Goal: Task Accomplishment & Management: Manage account settings

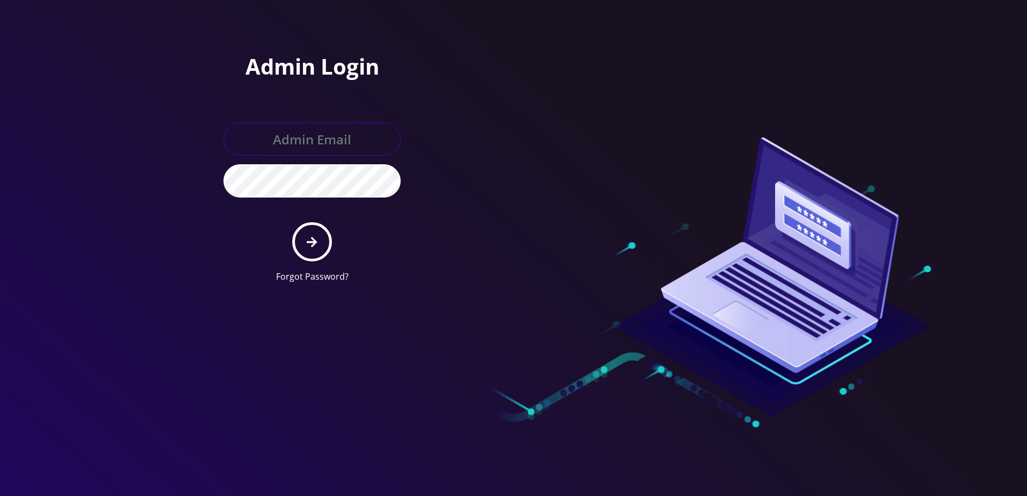
type input "[PERSON_NAME][EMAIL_ADDRESS][DOMAIN_NAME]"
click at [328, 246] on button "submit" at bounding box center [311, 241] width 39 height 39
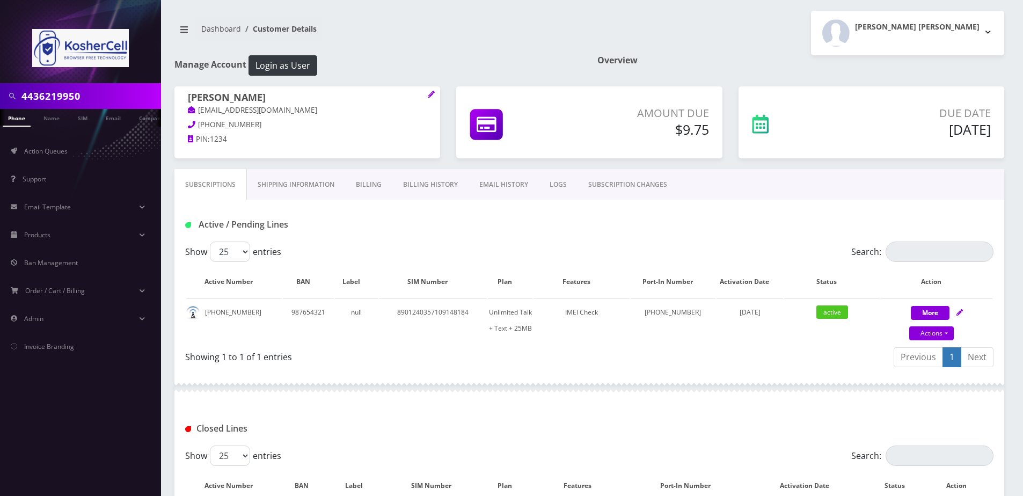
click at [101, 99] on input "4436219950" at bounding box center [89, 96] width 137 height 20
type input "gibber"
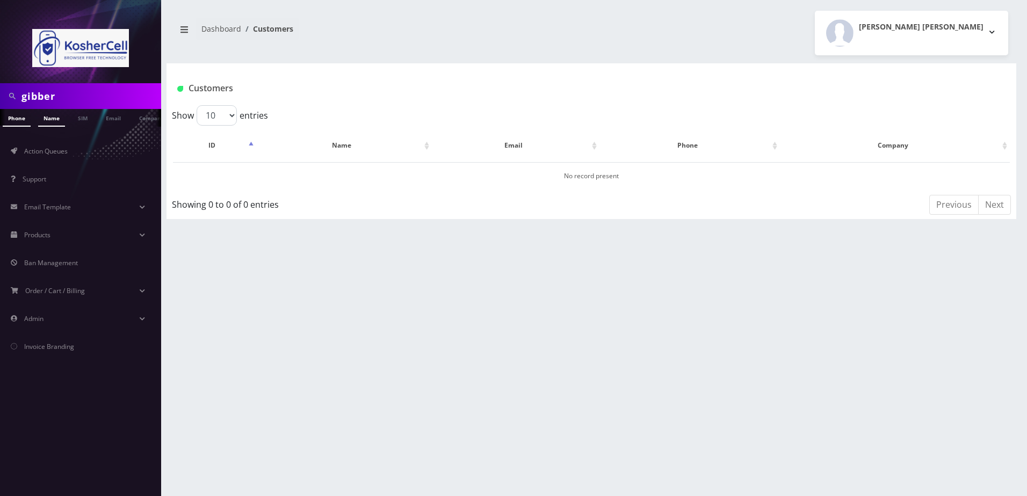
click at [49, 125] on link "Name" at bounding box center [51, 118] width 27 height 18
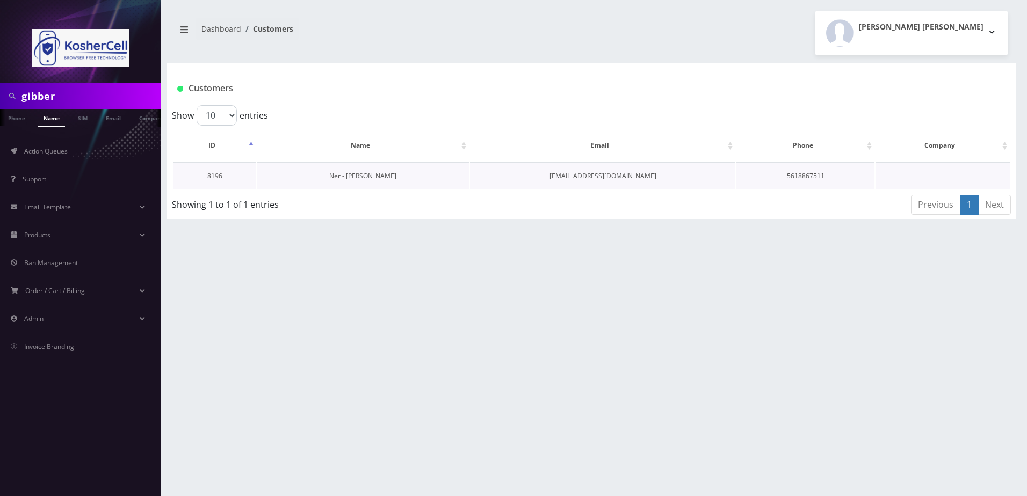
click at [367, 178] on link "Ner - [PERSON_NAME]" at bounding box center [362, 175] width 67 height 9
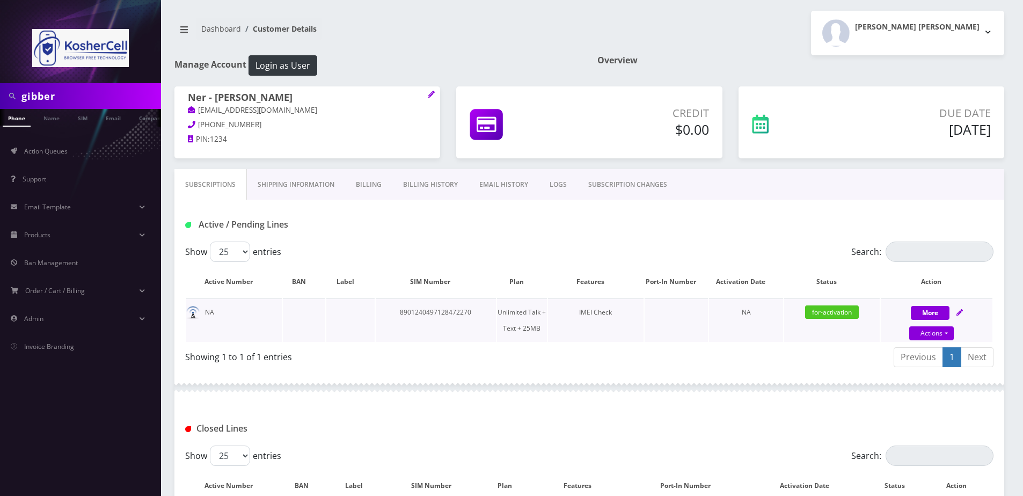
click at [961, 311] on icon at bounding box center [960, 312] width 6 height 6
select select "364"
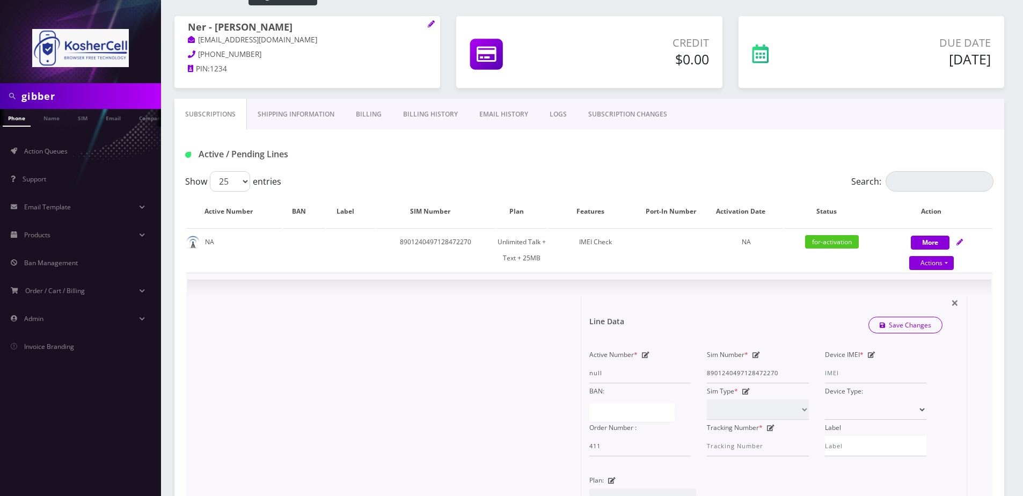
scroll to position [107, 0]
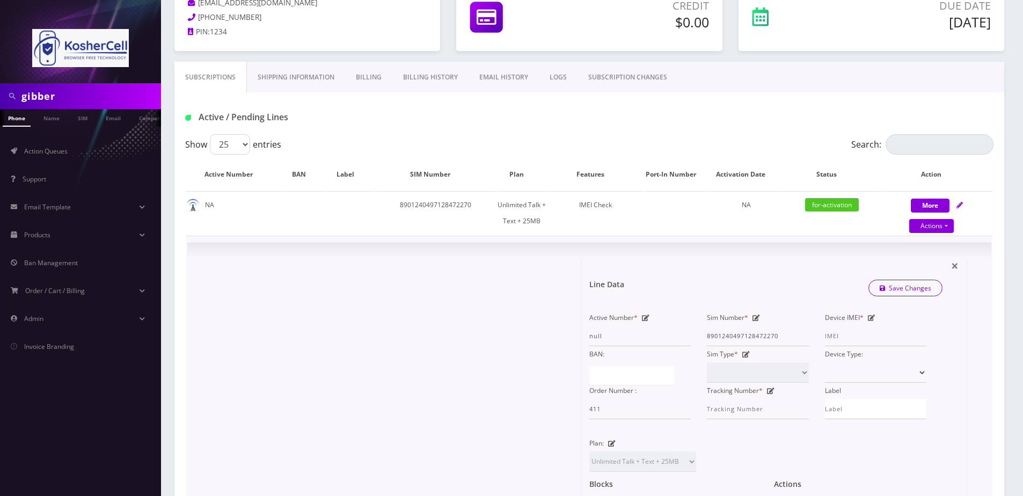
click at [869, 323] on div "Device IMEI *" at bounding box center [876, 328] width 118 height 37
click at [873, 315] on icon at bounding box center [872, 318] width 8 height 6
click at [825, 345] on span at bounding box center [825, 345] width 0 height 1
click at [856, 335] on input "Device IMEI *" at bounding box center [875, 336] width 101 height 20
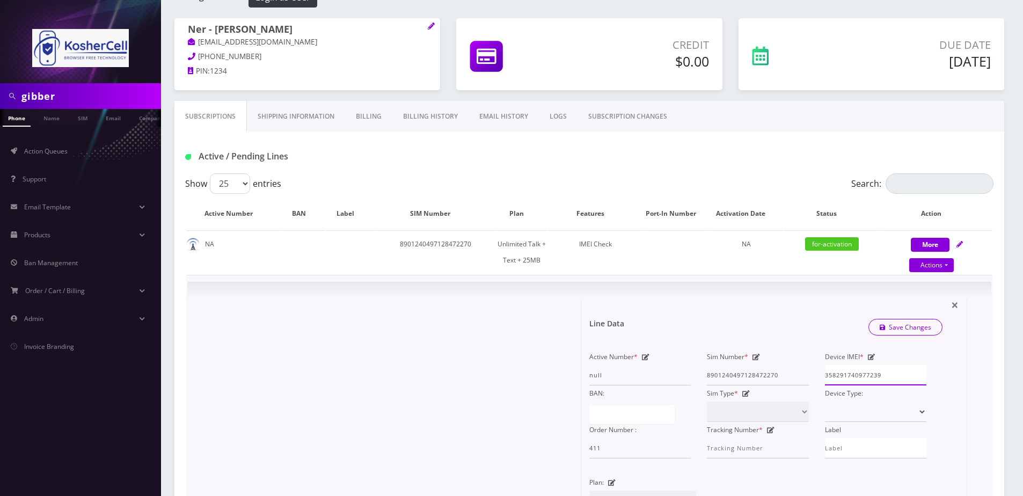
scroll to position [161, 0]
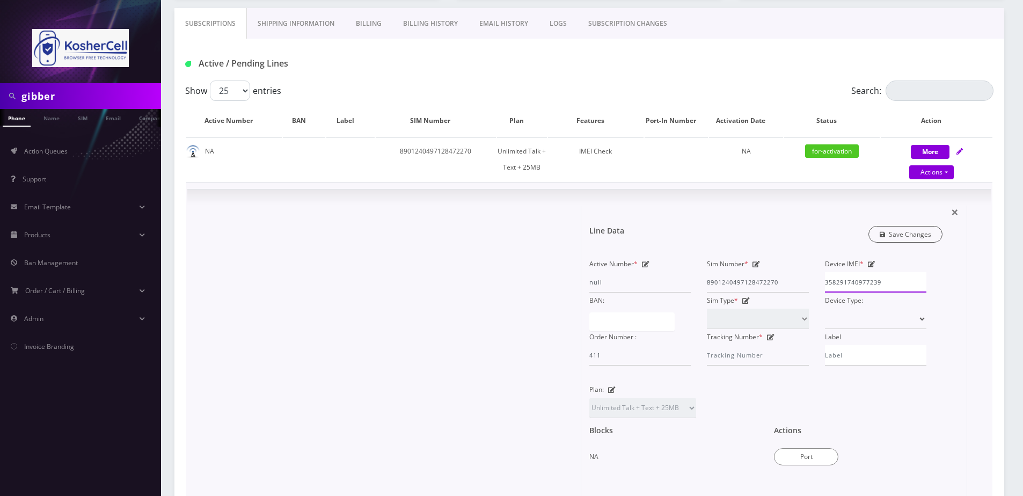
type input "358291740977239"
click at [922, 235] on link "Save Changes" at bounding box center [906, 234] width 75 height 17
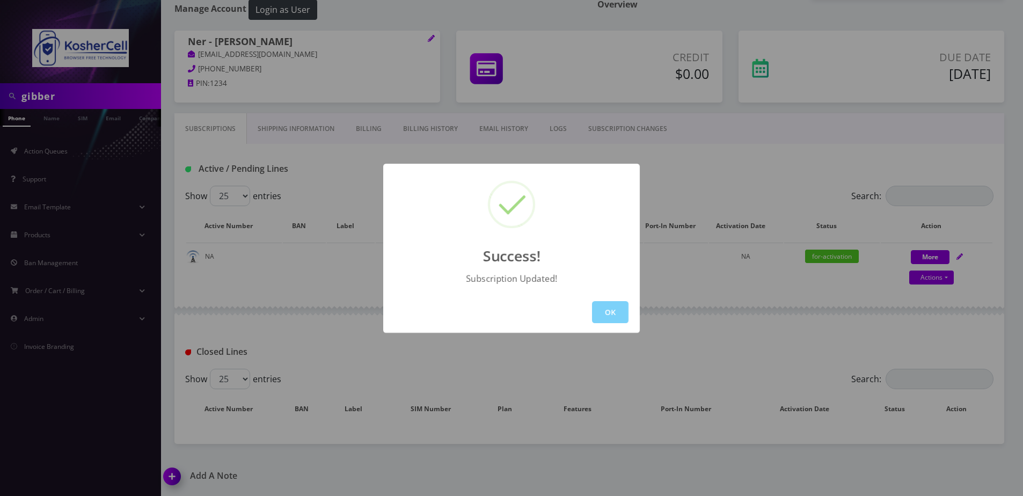
scroll to position [126, 0]
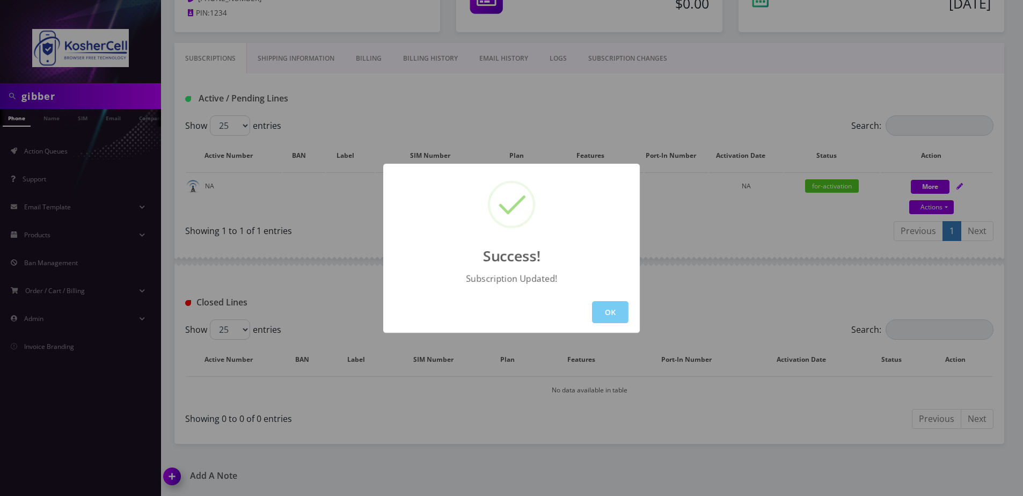
click at [600, 306] on button "OK" at bounding box center [610, 312] width 37 height 22
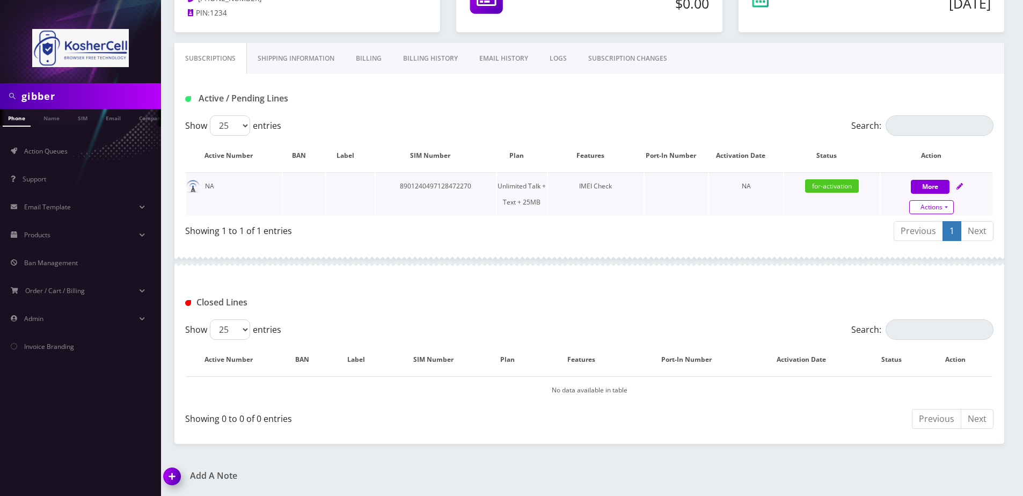
click at [928, 208] on link "Actions" at bounding box center [932, 207] width 45 height 14
select select "364"
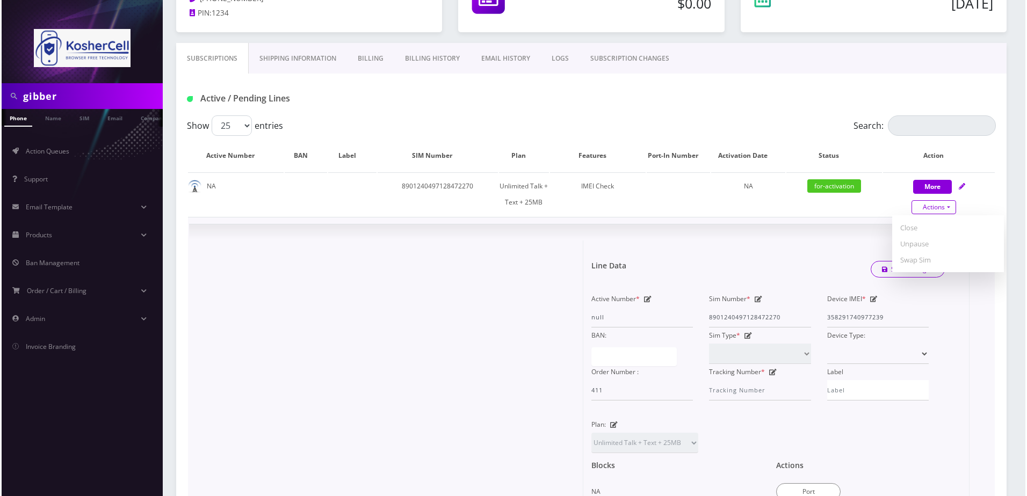
scroll to position [180, 0]
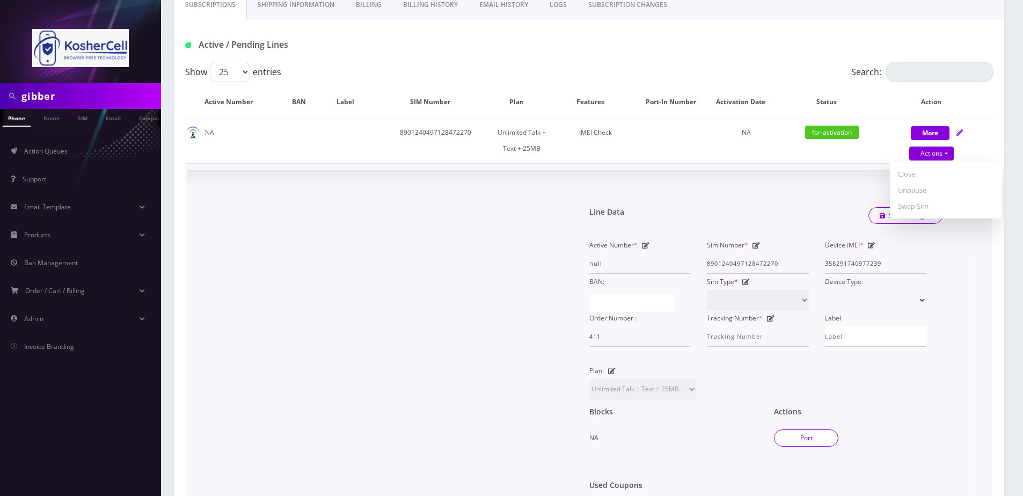
click at [798, 440] on button "Port" at bounding box center [806, 438] width 64 height 17
type input "8901240497128472270"
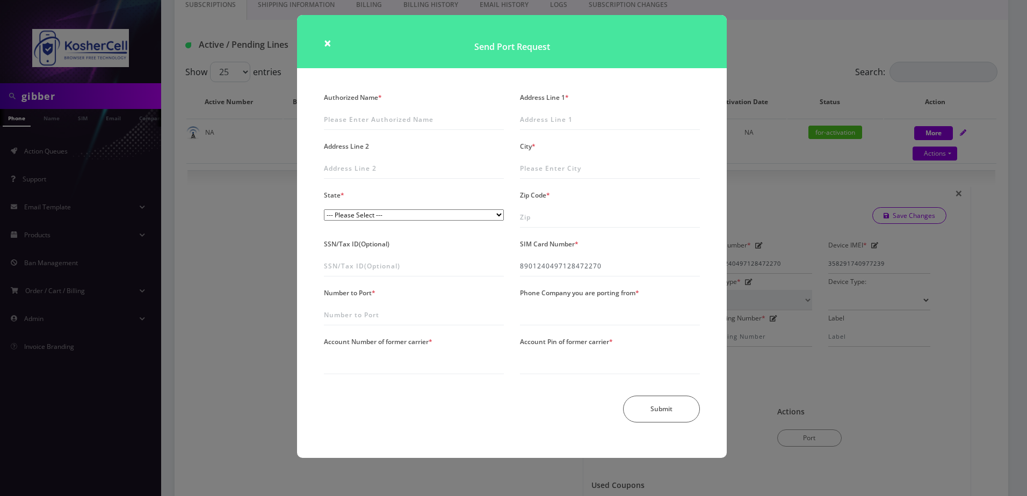
click at [389, 130] on div "Authorized Name * Address Line 1 * Address Line 2 City * State * --- Please Sel…" at bounding box center [512, 260] width 392 height 341
click at [404, 312] on input "Number to Port *" at bounding box center [414, 315] width 180 height 20
type input "6"
type input "6679102679"
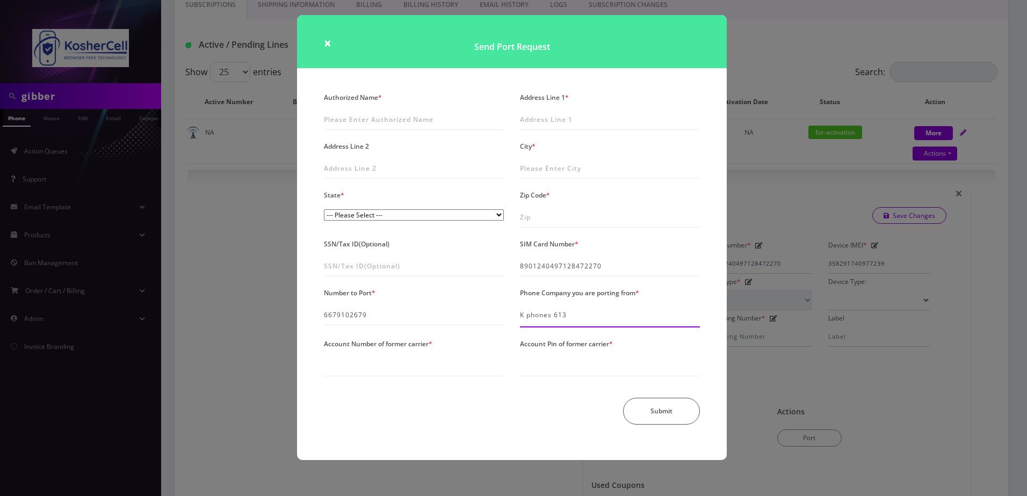
type input "K phones 613"
type input "40236615"
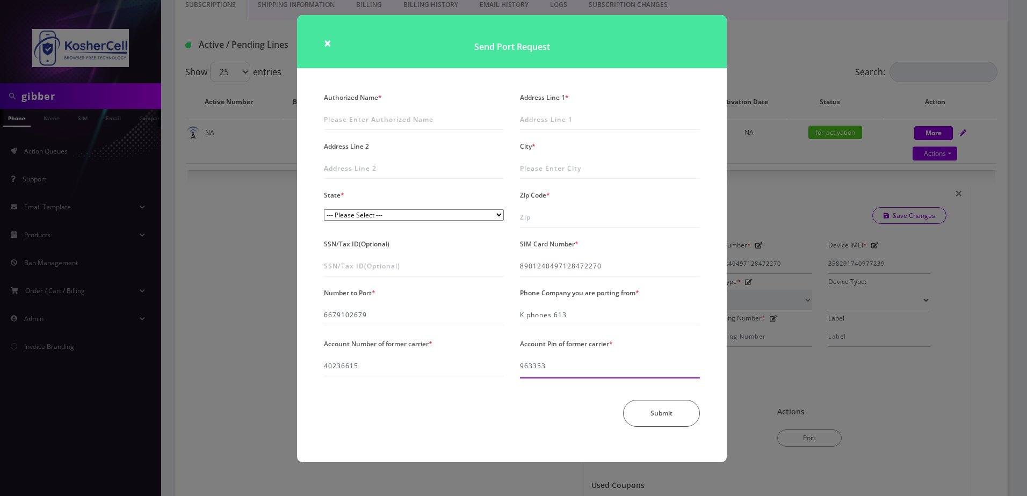
type input "963353"
type input "S"
type input "K"
type input "Jennifer Gibber"
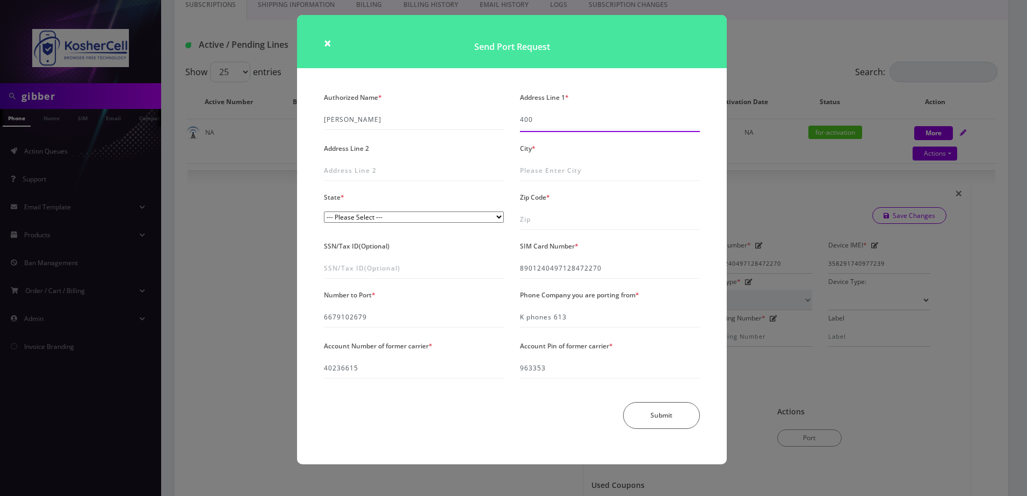
type input "400 Mount Wilson Lane"
type input "Baltimore"
select select "MD"
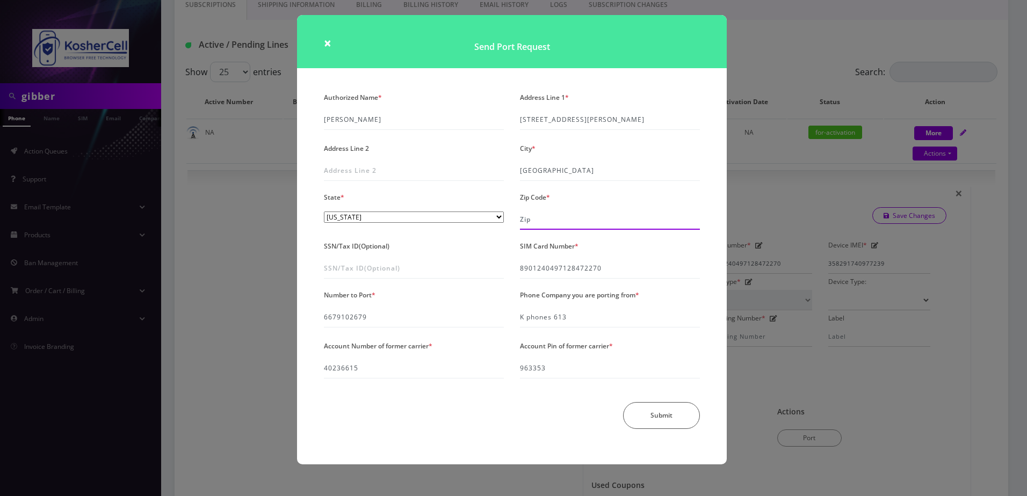
type input "21208"
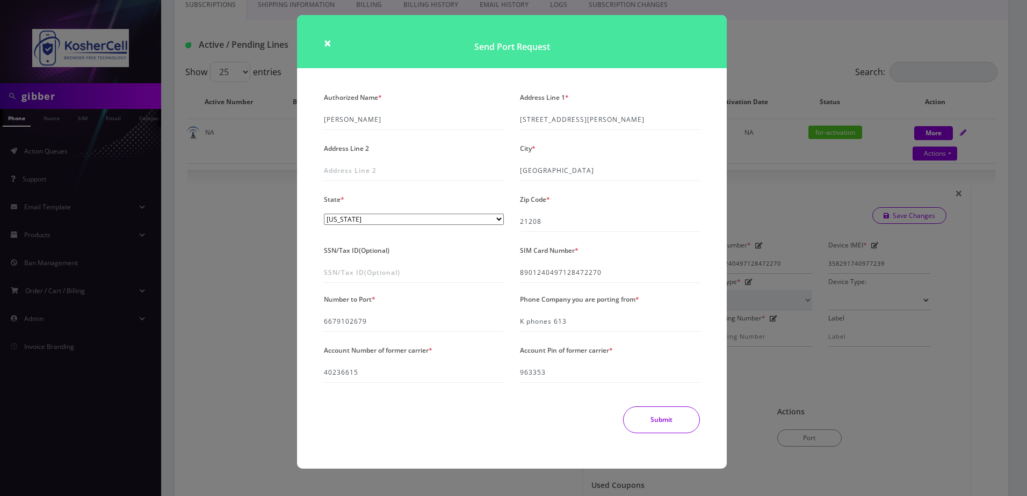
click at [676, 425] on button "Submit" at bounding box center [661, 419] width 77 height 27
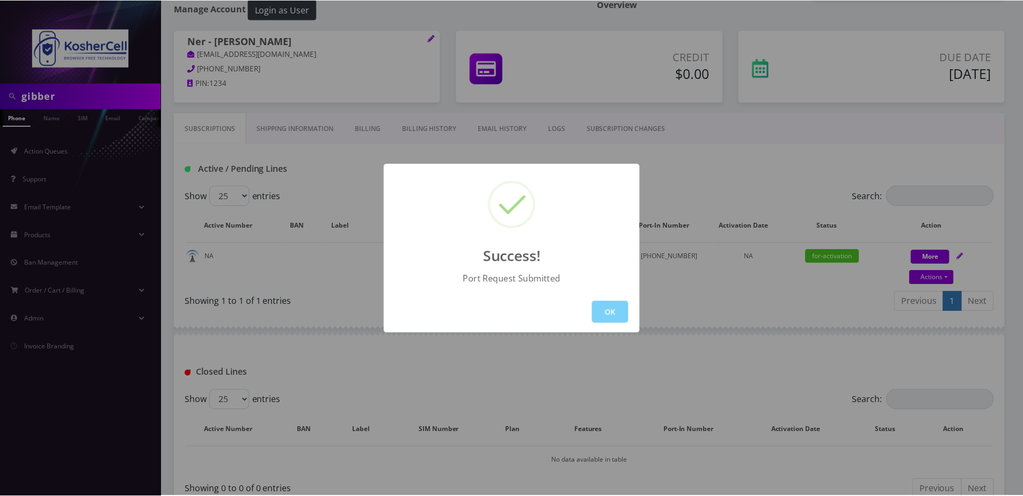
scroll to position [126, 0]
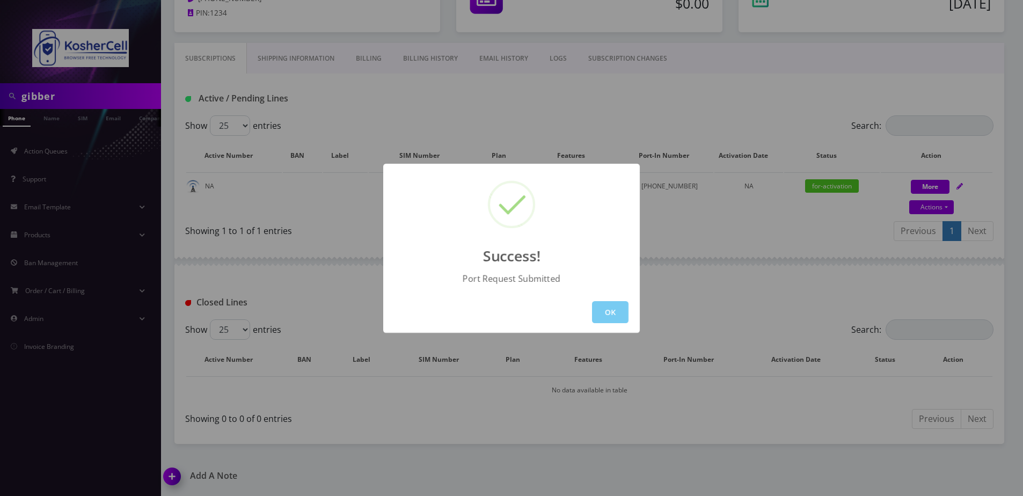
click at [614, 308] on button "OK" at bounding box center [610, 312] width 37 height 22
